Goal: Task Accomplishment & Management: Manage account settings

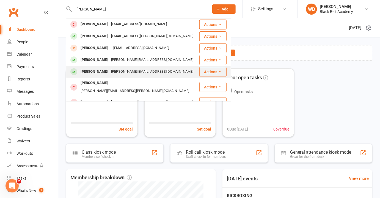
type input "[PERSON_NAME]"
click at [118, 69] on div "[PERSON_NAME][EMAIL_ADDRESS][DOMAIN_NAME]" at bounding box center [153, 72] width 86 height 8
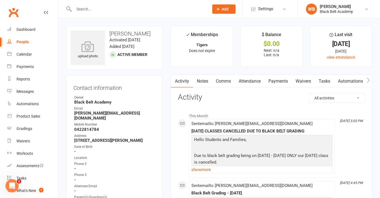
click at [275, 79] on link "Payments" at bounding box center [278, 81] width 27 height 13
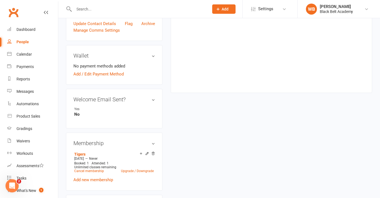
scroll to position [200, 0]
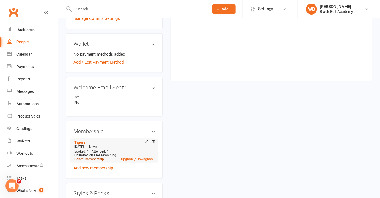
click at [91, 157] on link "Cancel membership" at bounding box center [89, 159] width 30 height 4
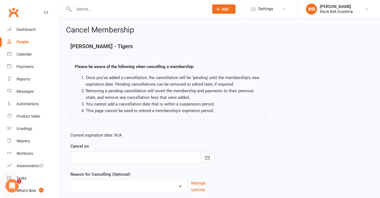
click at [203, 156] on button "button" at bounding box center [207, 158] width 15 height 12
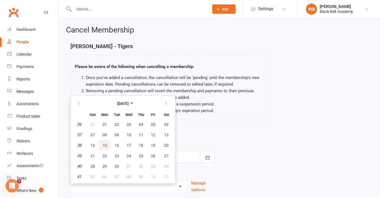
drag, startPoint x: 104, startPoint y: 143, endPoint x: 128, endPoint y: 140, distance: 24.4
click at [104, 143] on span "15" at bounding box center [105, 145] width 4 height 4
type input "[DATE]"
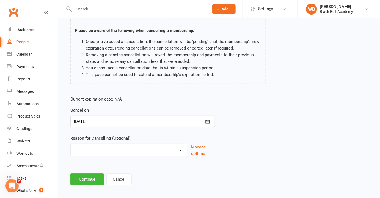
scroll to position [39, 0]
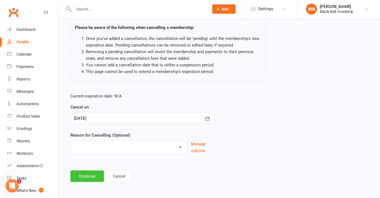
click at [91, 174] on button "Continue" at bounding box center [87, 176] width 34 height 12
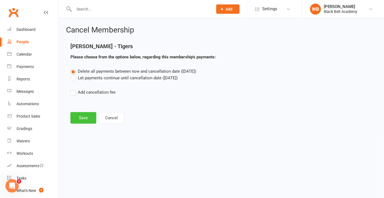
click at [82, 112] on button "Save" at bounding box center [83, 118] width 26 height 12
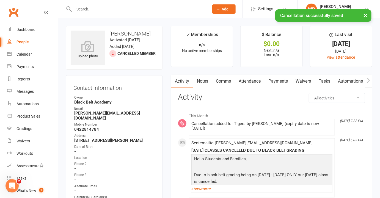
click at [114, 8] on input "text" at bounding box center [138, 9] width 133 height 8
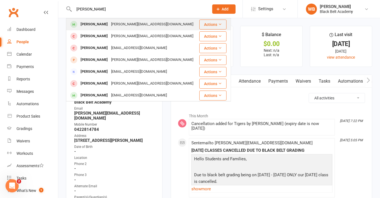
type input "[PERSON_NAME]"
click at [121, 25] on div "[PERSON_NAME][EMAIL_ADDRESS][DOMAIN_NAME]" at bounding box center [153, 24] width 86 height 8
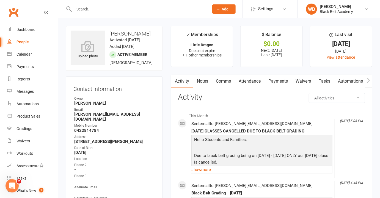
click at [278, 83] on link "Payments" at bounding box center [278, 81] width 27 height 13
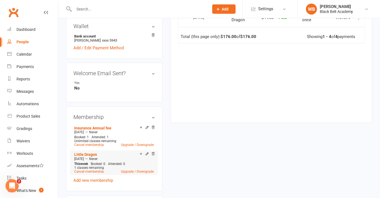
scroll to position [225, 0]
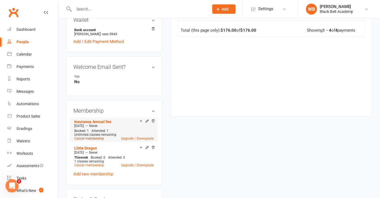
click at [91, 141] on link "Cancel membership" at bounding box center [89, 139] width 30 height 4
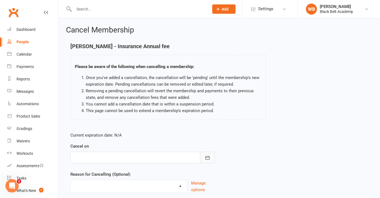
click at [208, 158] on icon "button" at bounding box center [208, 158] width 6 height 6
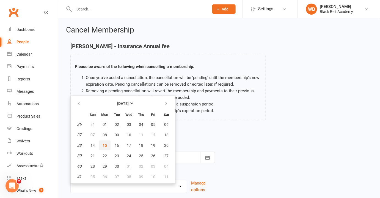
click at [109, 144] on button "15" at bounding box center [105, 145] width 12 height 10
type input "[DATE]"
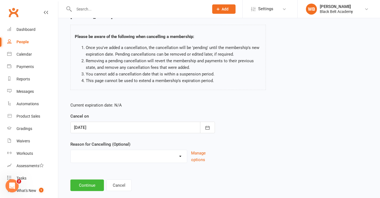
scroll to position [39, 0]
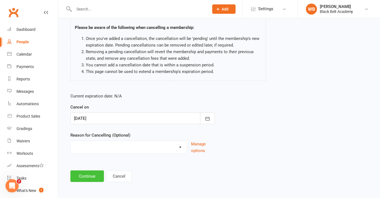
click at [84, 177] on button "Continue" at bounding box center [87, 176] width 34 height 12
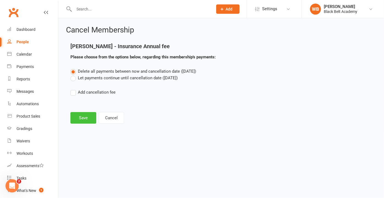
click at [85, 122] on button "Save" at bounding box center [83, 118] width 26 height 12
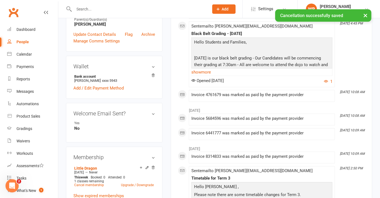
scroll to position [250, 0]
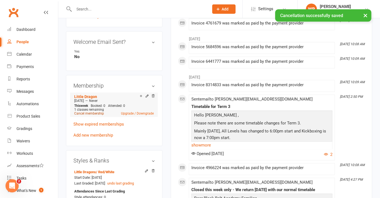
click at [89, 116] on link "Cancel membership" at bounding box center [89, 114] width 30 height 4
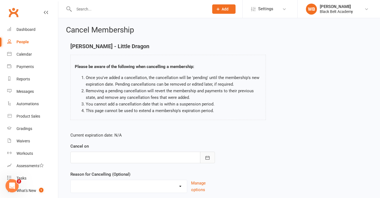
click at [214, 159] on button "button" at bounding box center [207, 158] width 15 height 12
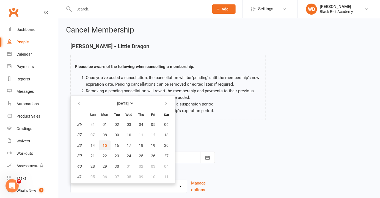
click at [102, 141] on button "15" at bounding box center [105, 145] width 12 height 10
type input "[DATE]"
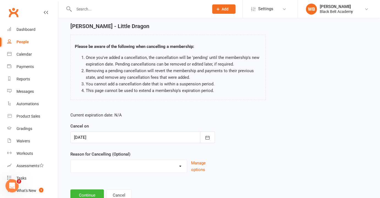
scroll to position [39, 0]
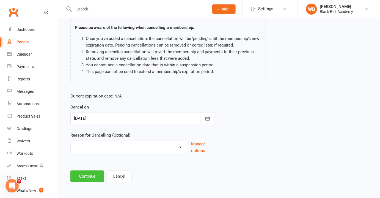
click at [87, 175] on button "Continue" at bounding box center [87, 176] width 34 height 12
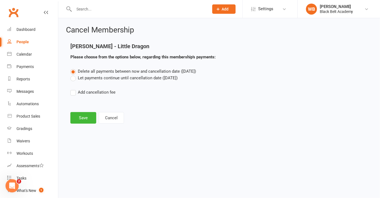
scroll to position [0, 0]
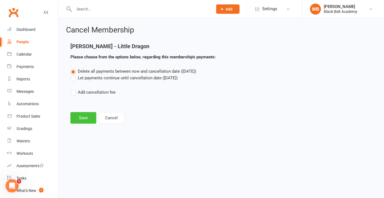
click at [82, 119] on button "Save" at bounding box center [83, 118] width 26 height 12
